Goal: Information Seeking & Learning: Check status

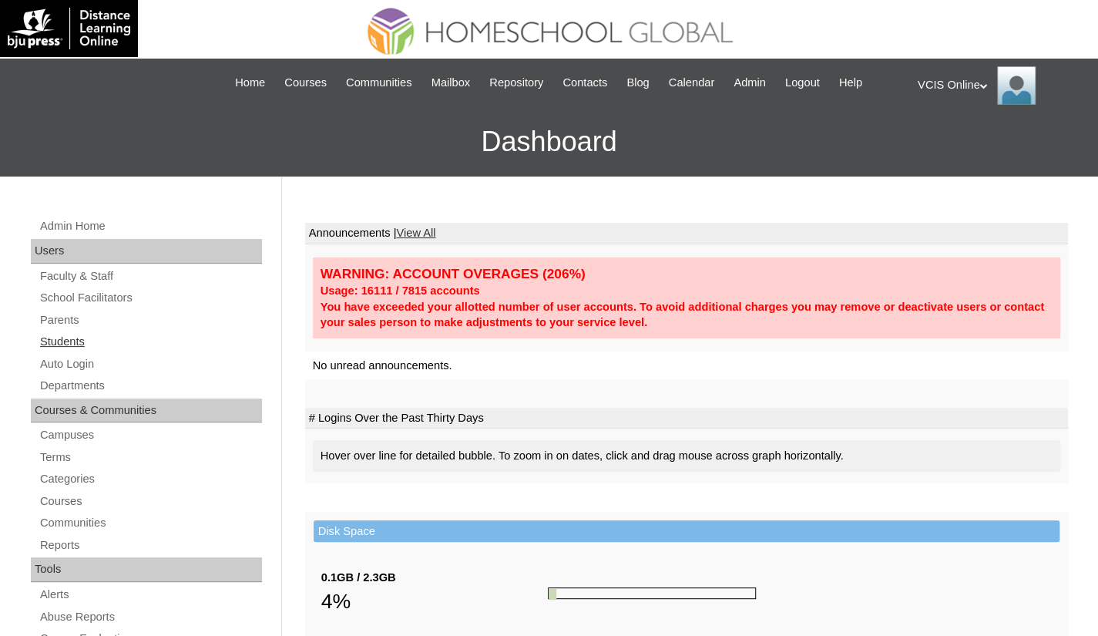
click at [71, 342] on link "Students" at bounding box center [151, 341] width 224 height 19
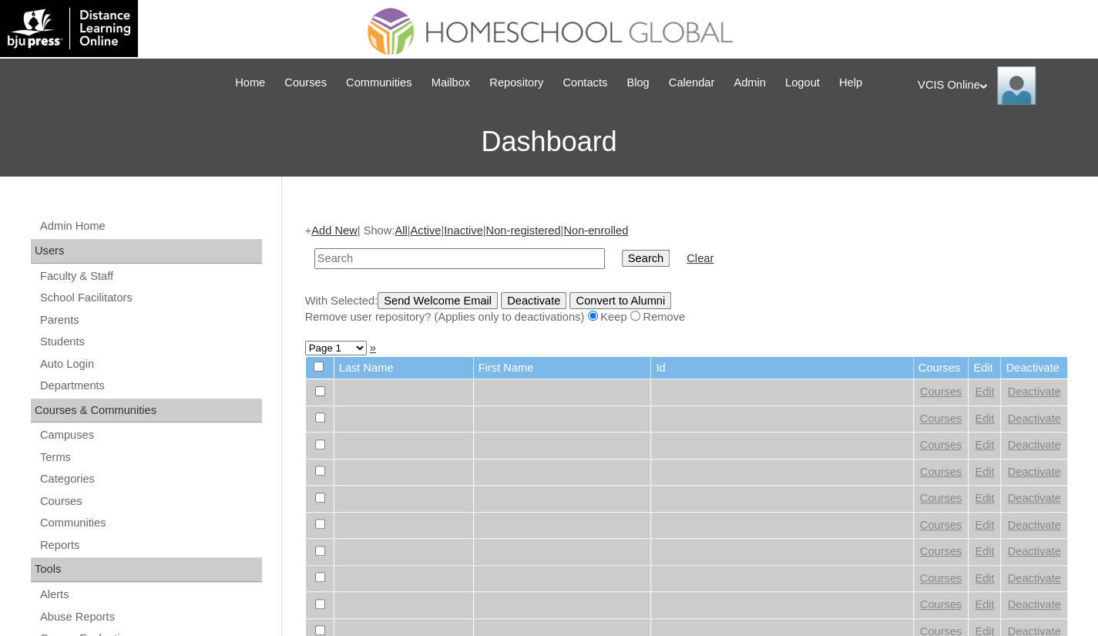
click at [493, 256] on input "text" at bounding box center [459, 258] width 291 height 21
paste input "VCIS014-9A-PA2025"
type input "VCIS014-9A-PA2025"
click at [622, 257] on input "Search" at bounding box center [646, 258] width 48 height 17
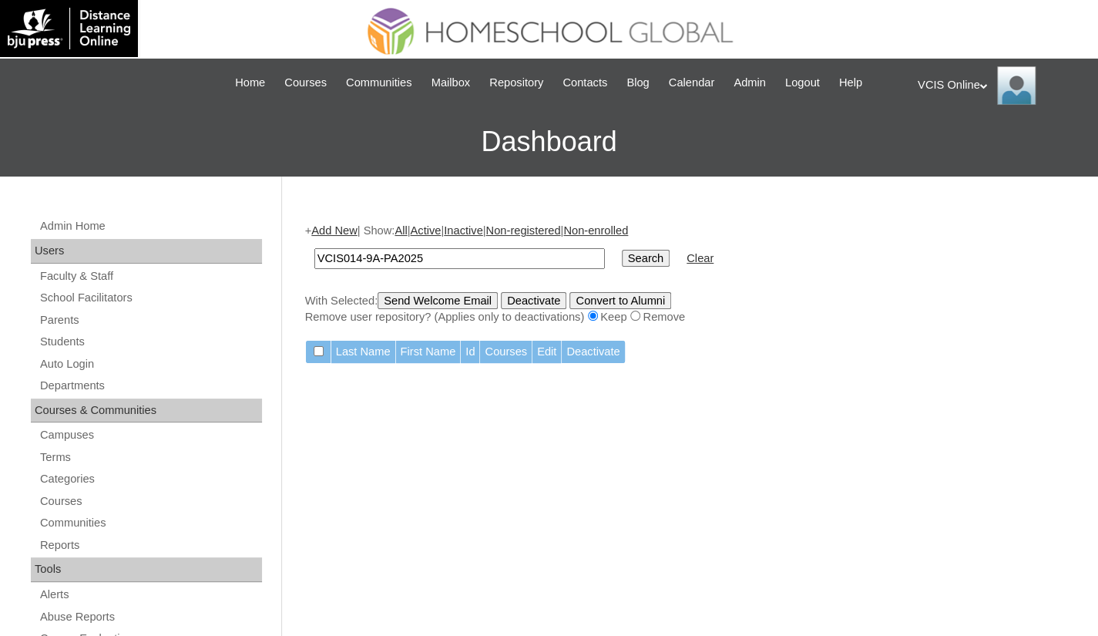
click at [452, 255] on input "VCIS014-9A-PA2025" at bounding box center [459, 258] width 291 height 21
paste input "S"
type input "VCIS014-9A-SA2025"
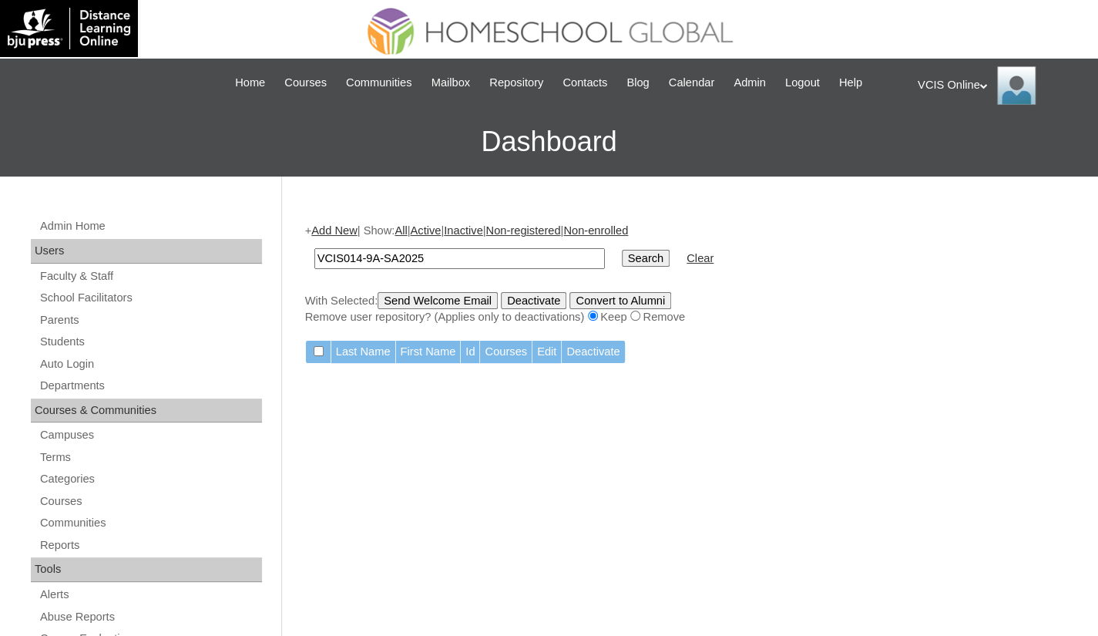
click at [622, 263] on input "Search" at bounding box center [646, 258] width 48 height 17
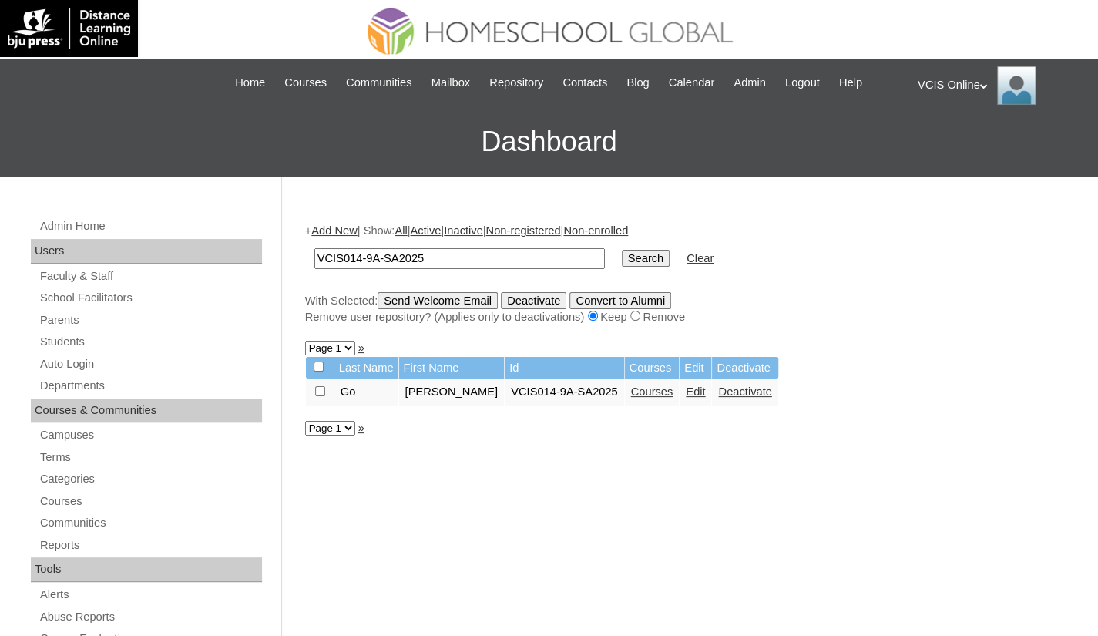
click at [631, 391] on link "Courses" at bounding box center [652, 391] width 42 height 12
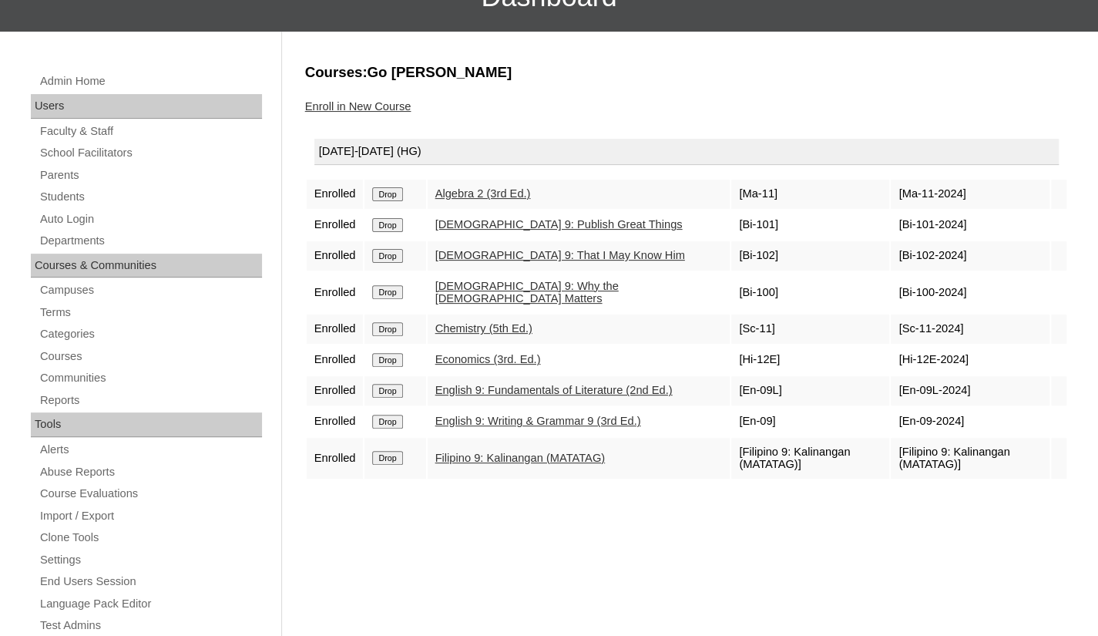
scroll to position [154, 0]
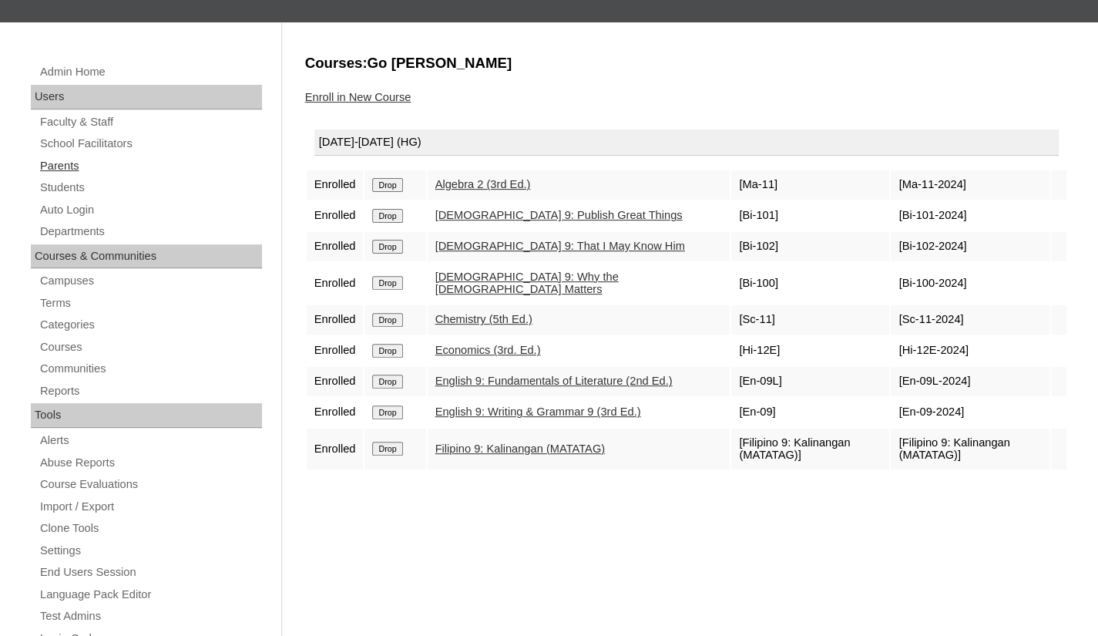
click at [59, 168] on link "Parents" at bounding box center [151, 165] width 224 height 19
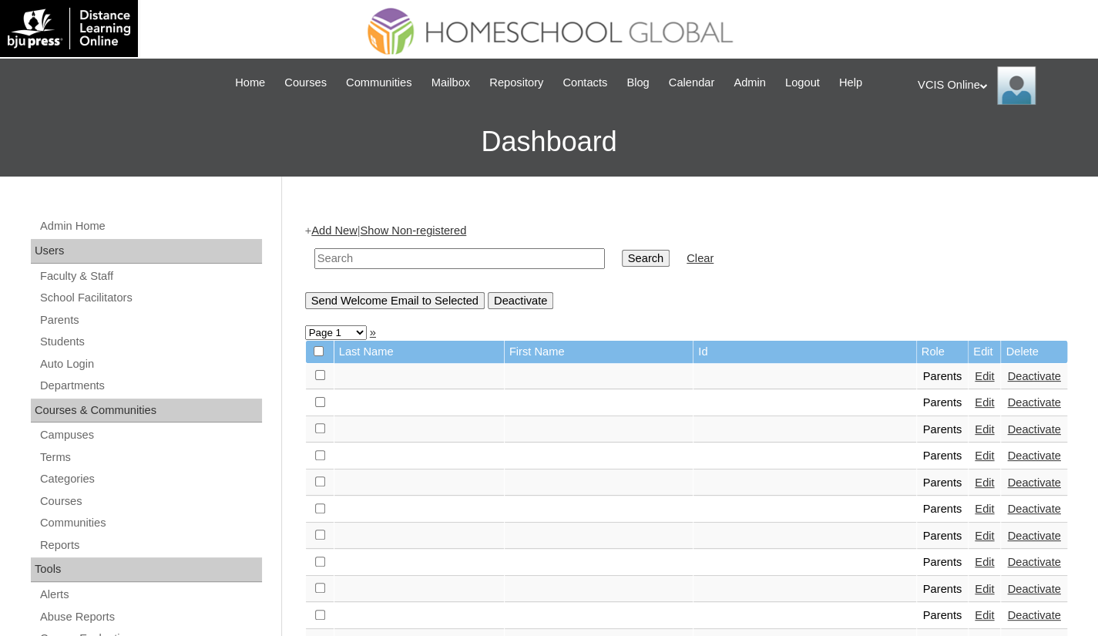
click at [375, 256] on input "text" at bounding box center [459, 258] width 291 height 21
paste input "VCIS014-9A-PA2025"
type input "VCIS014-9A-PA2025"
click at [622, 258] on input "Search" at bounding box center [646, 258] width 48 height 17
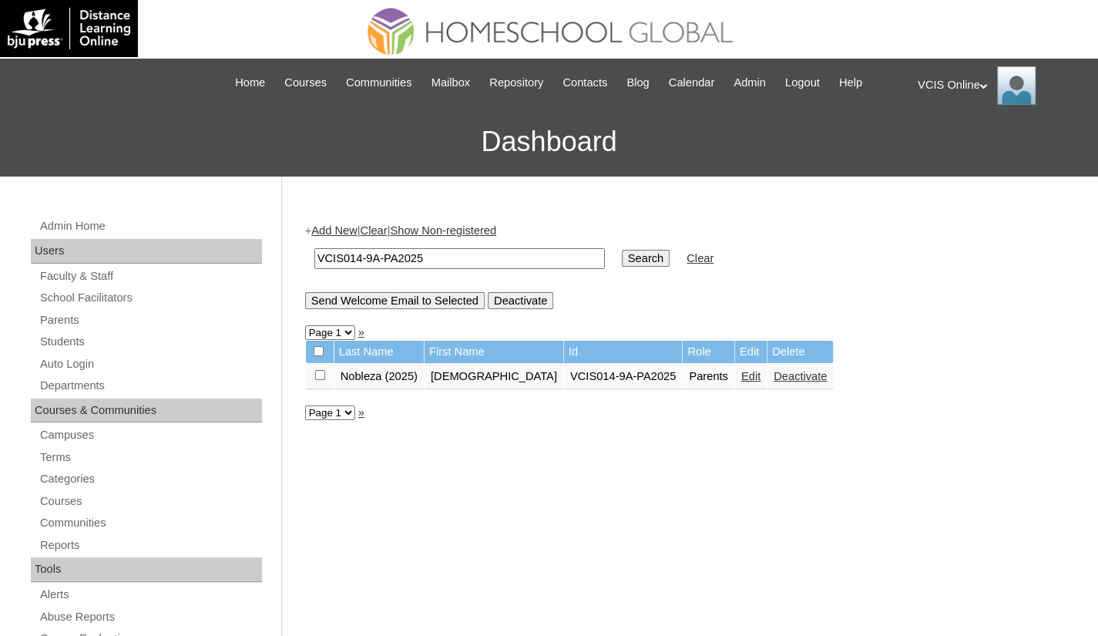
click at [954, 85] on div "VCIS Online My Profile My Settings Logout" at bounding box center [1000, 85] width 165 height 39
click at [954, 148] on span "Logout" at bounding box center [945, 145] width 31 height 12
